Goal: Browse casually: Explore the website without a specific task or goal

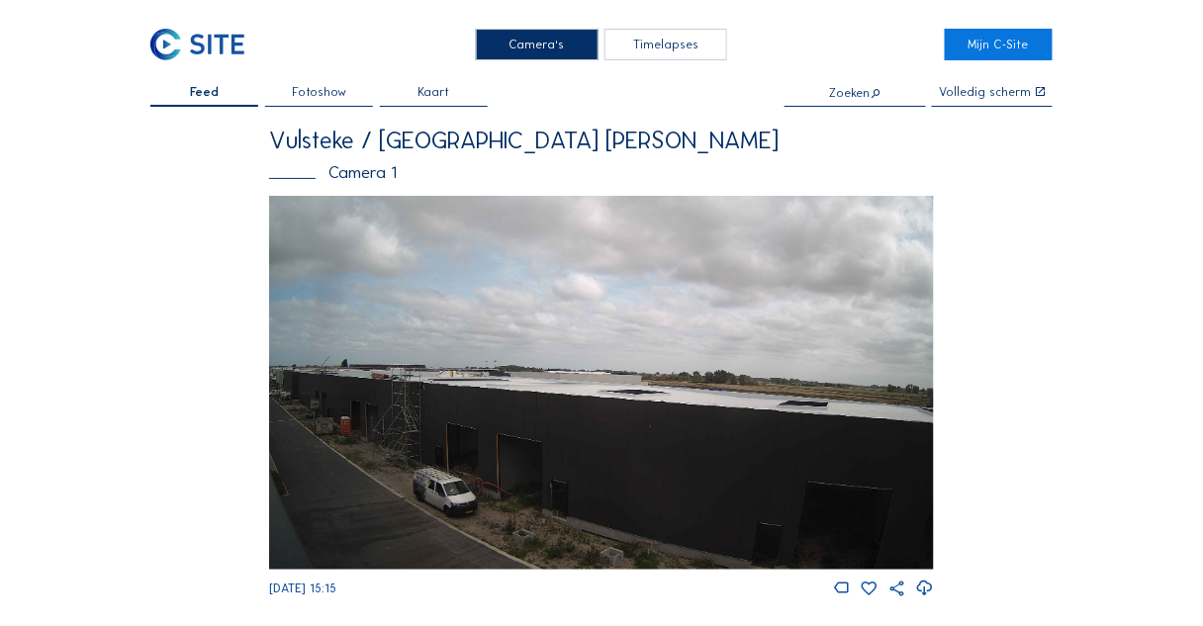
click at [501, 307] on img at bounding box center [601, 383] width 665 height 374
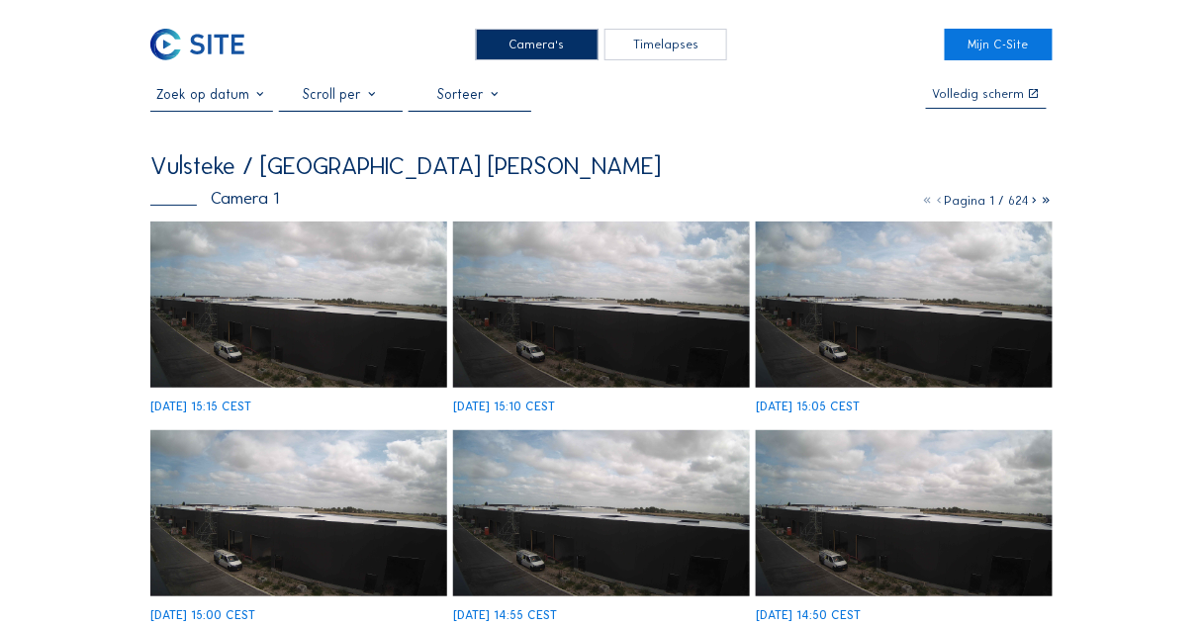
click at [311, 335] on img at bounding box center [298, 305] width 297 height 167
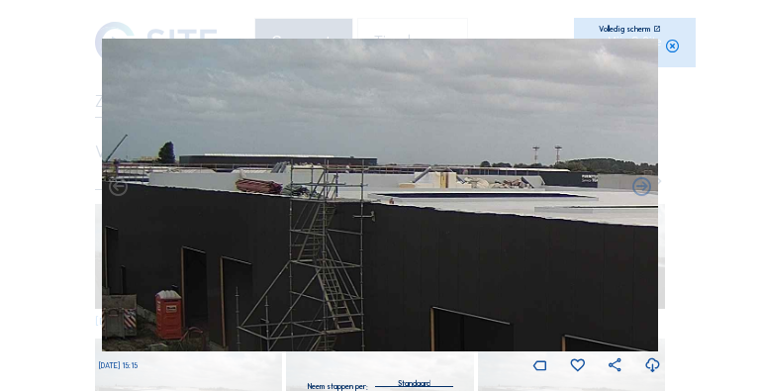
drag, startPoint x: 176, startPoint y: 192, endPoint x: 371, endPoint y: 193, distance: 195.0
click at [365, 193] on img at bounding box center [380, 195] width 556 height 313
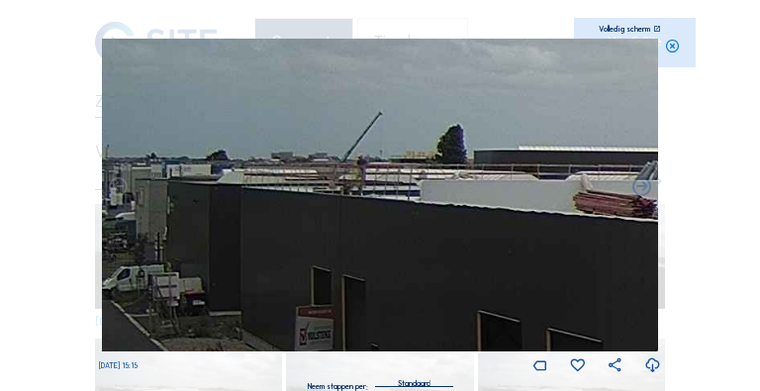
drag, startPoint x: 208, startPoint y: 184, endPoint x: 375, endPoint y: 188, distance: 167.3
click at [375, 188] on img at bounding box center [380, 195] width 556 height 313
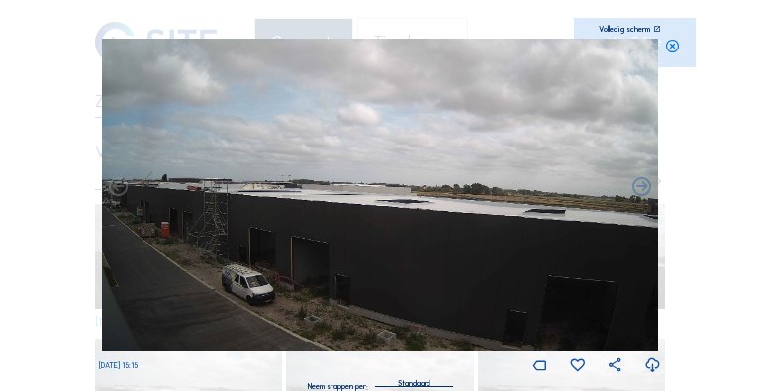
click at [307, 254] on img at bounding box center [380, 195] width 556 height 313
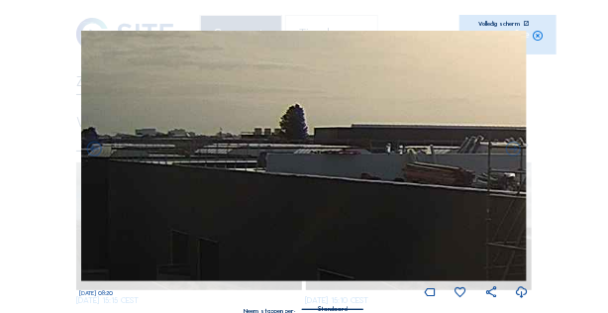
drag, startPoint x: 141, startPoint y: 154, endPoint x: 252, endPoint y: 150, distance: 111.9
click at [253, 149] on img at bounding box center [303, 156] width 444 height 250
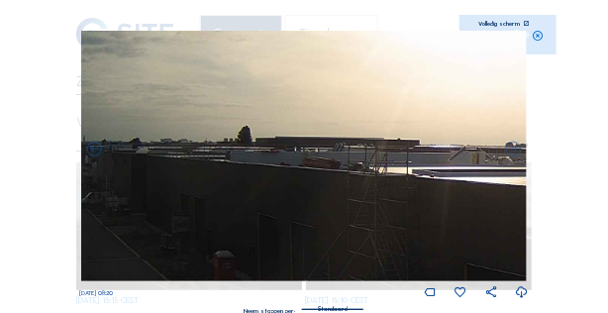
click at [535, 40] on icon at bounding box center [537, 37] width 12 height 12
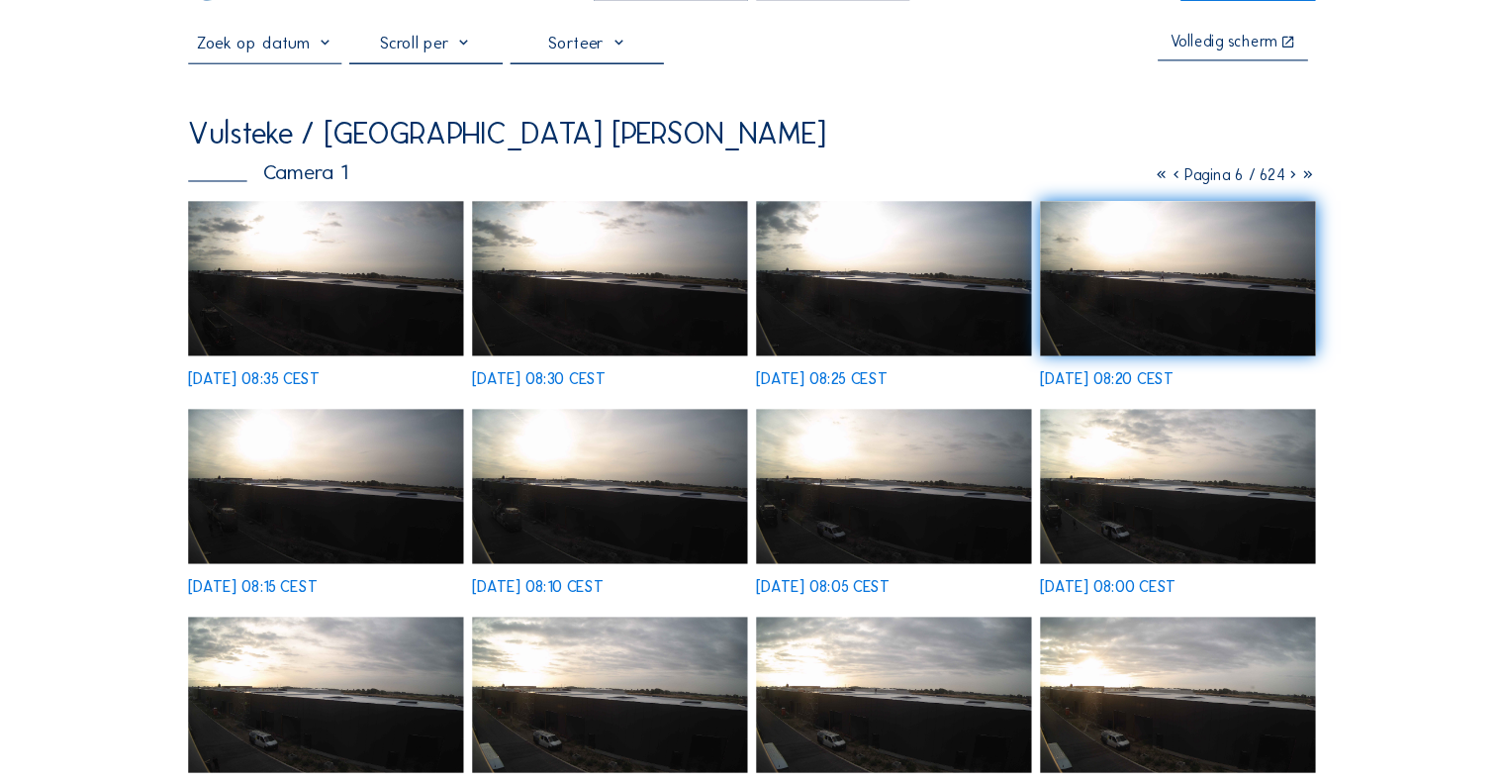
scroll to position [68, 0]
